Goal: Information Seeking & Learning: Learn about a topic

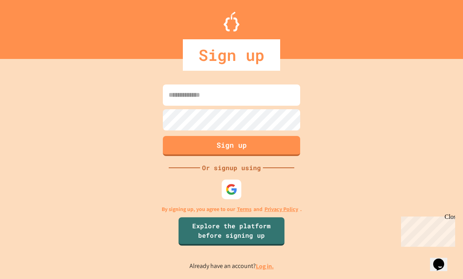
click at [237, 195] on img at bounding box center [232, 189] width 12 height 12
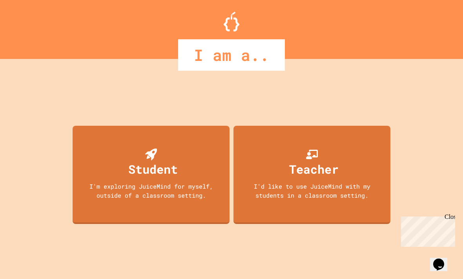
click at [168, 221] on div "Student I'm exploring JuiceMind for myself, outside of a classroom setting." at bounding box center [151, 175] width 157 height 98
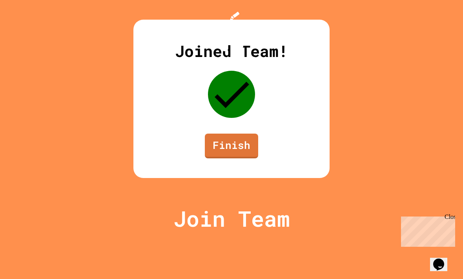
click at [236, 158] on link "Finish" at bounding box center [231, 145] width 53 height 25
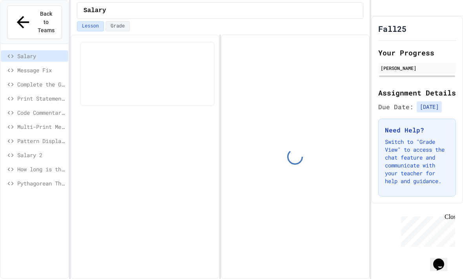
scroll to position [22, 0]
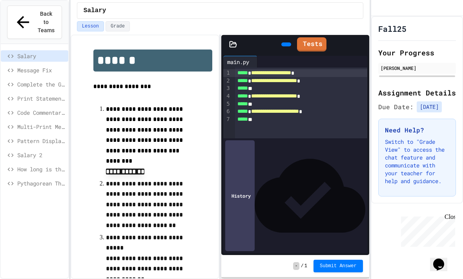
click at [227, 21] on div "Lesson Grade" at bounding box center [220, 26] width 287 height 10
